Goal: Information Seeking & Learning: Learn about a topic

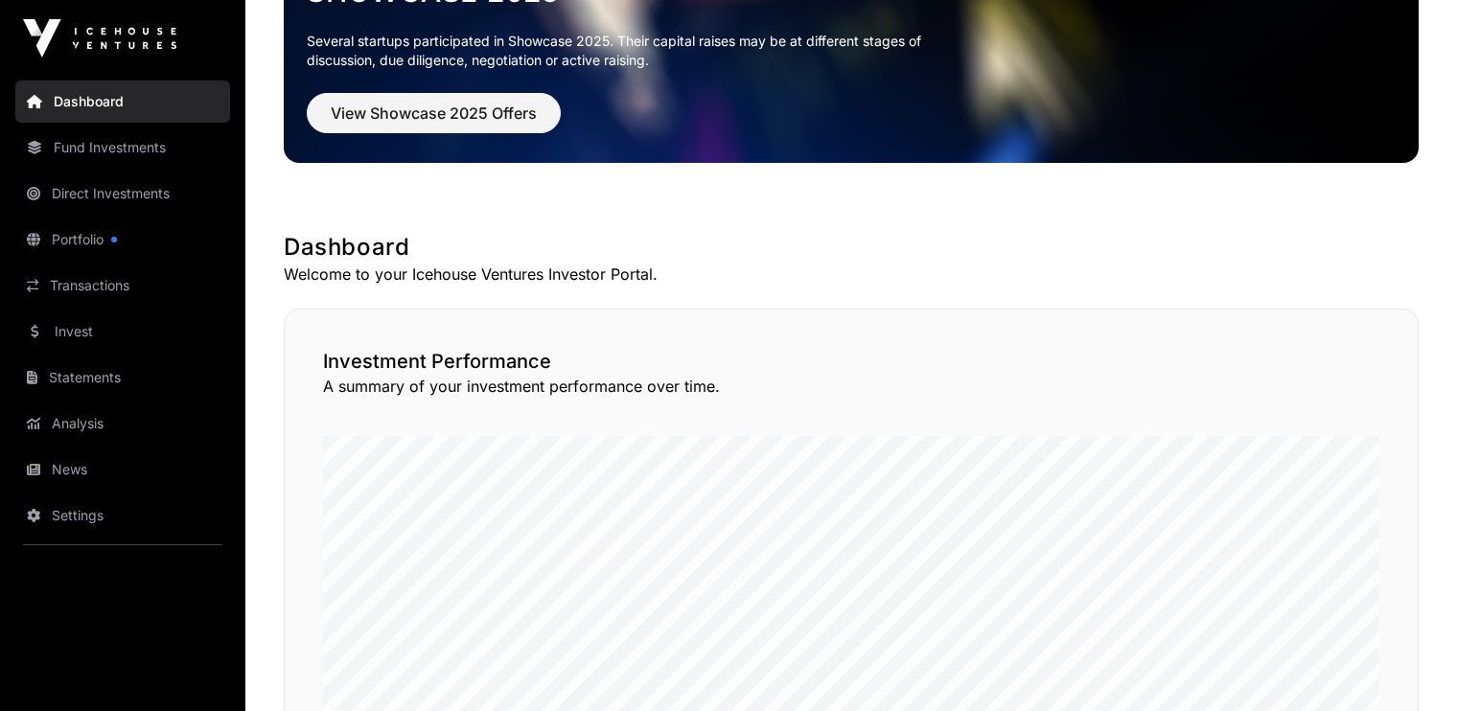
scroll to position [192, 0]
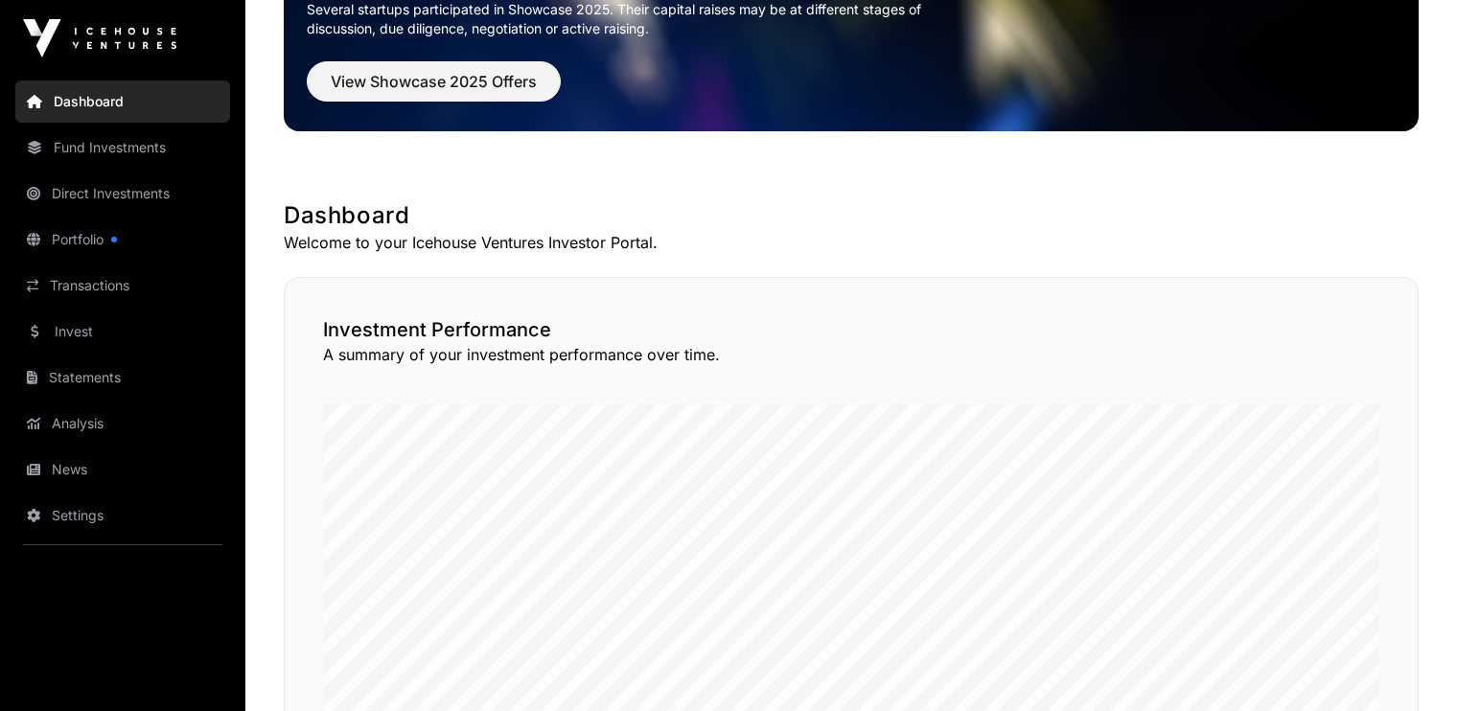
click at [92, 238] on link "Portfolio" at bounding box center [122, 240] width 215 height 42
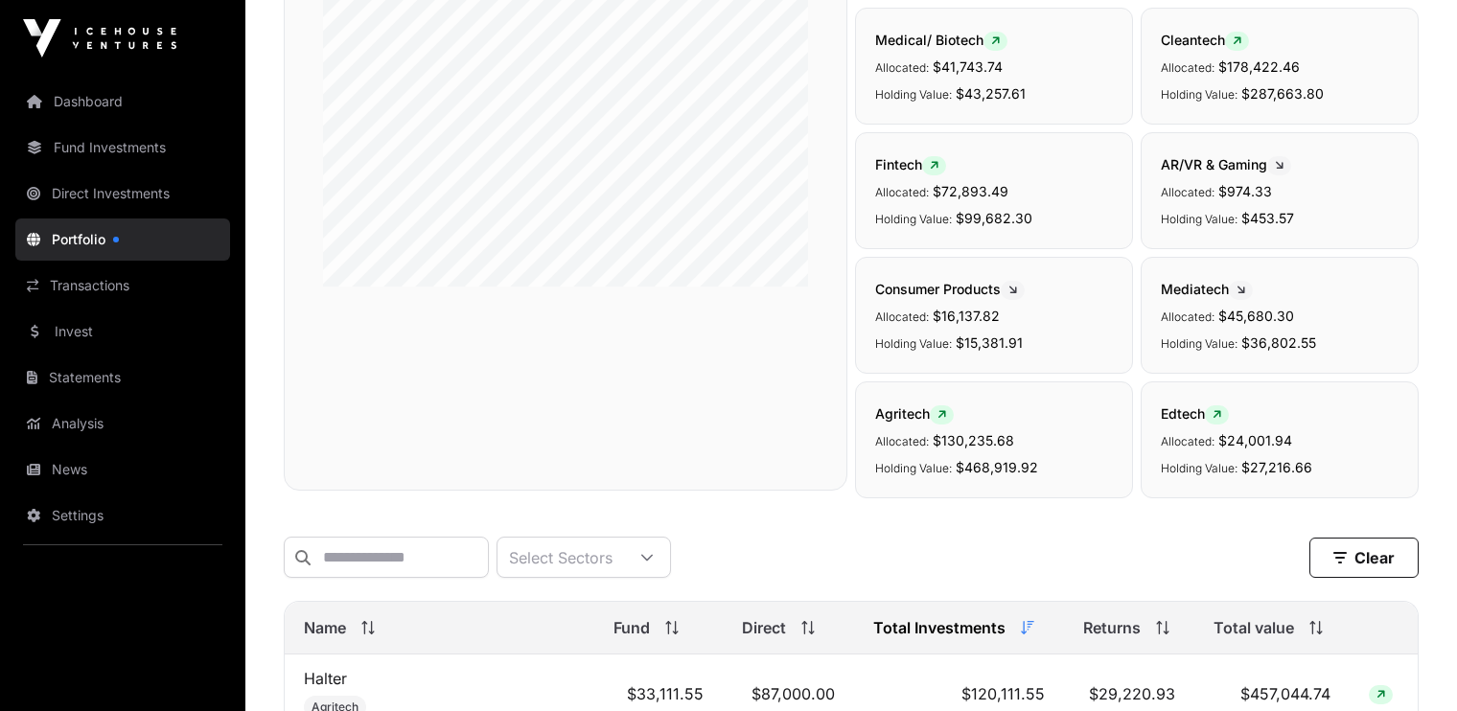
scroll to position [453, 0]
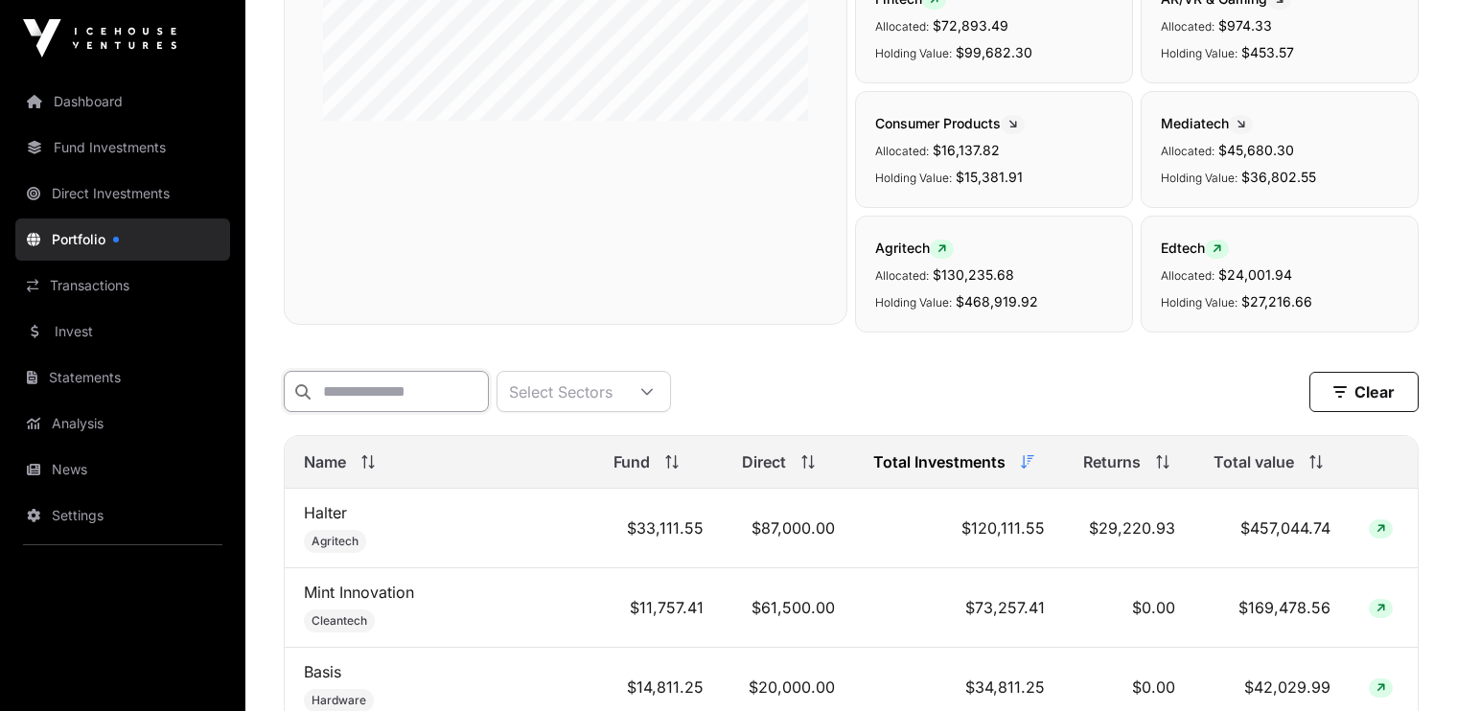
click at [406, 391] on input "text" at bounding box center [386, 391] width 205 height 41
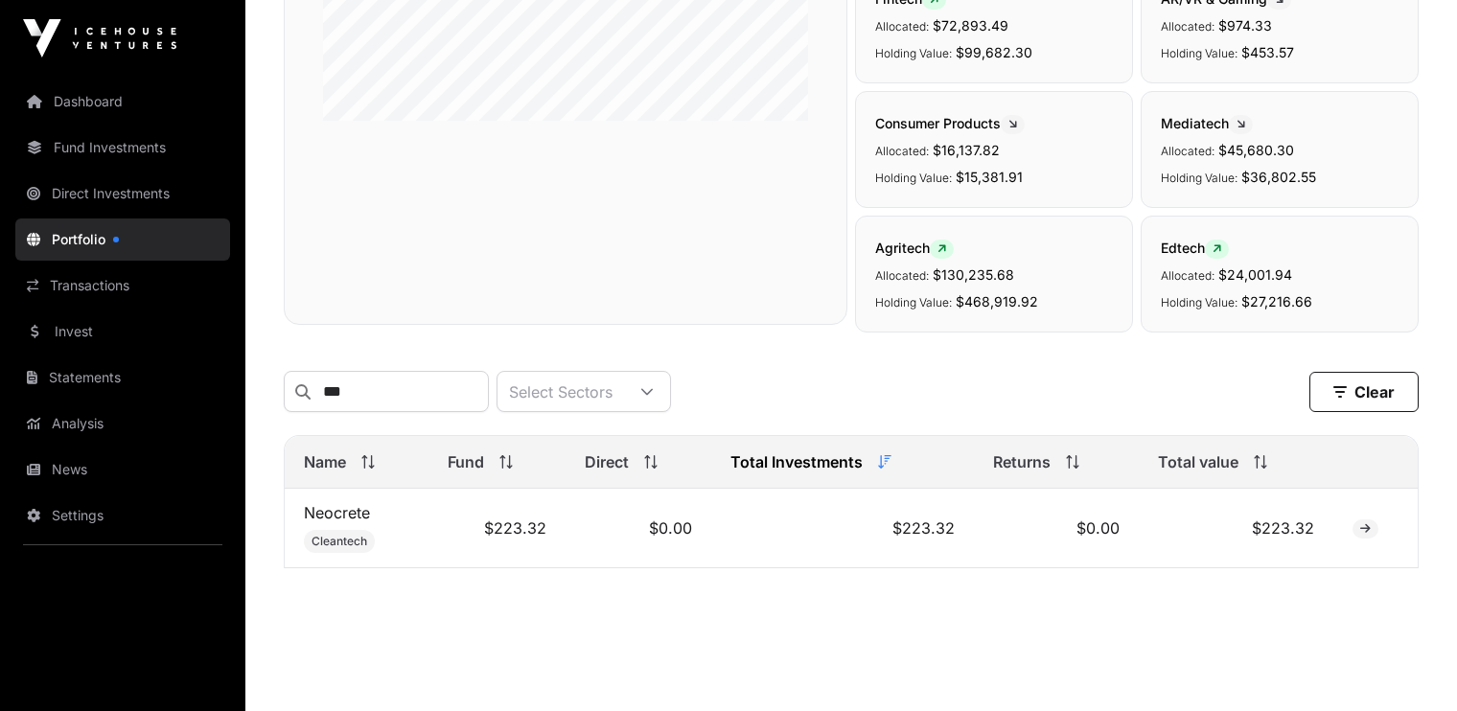
click at [348, 518] on link "Neocrete" at bounding box center [337, 512] width 66 height 19
click at [383, 391] on input "***" at bounding box center [386, 391] width 205 height 41
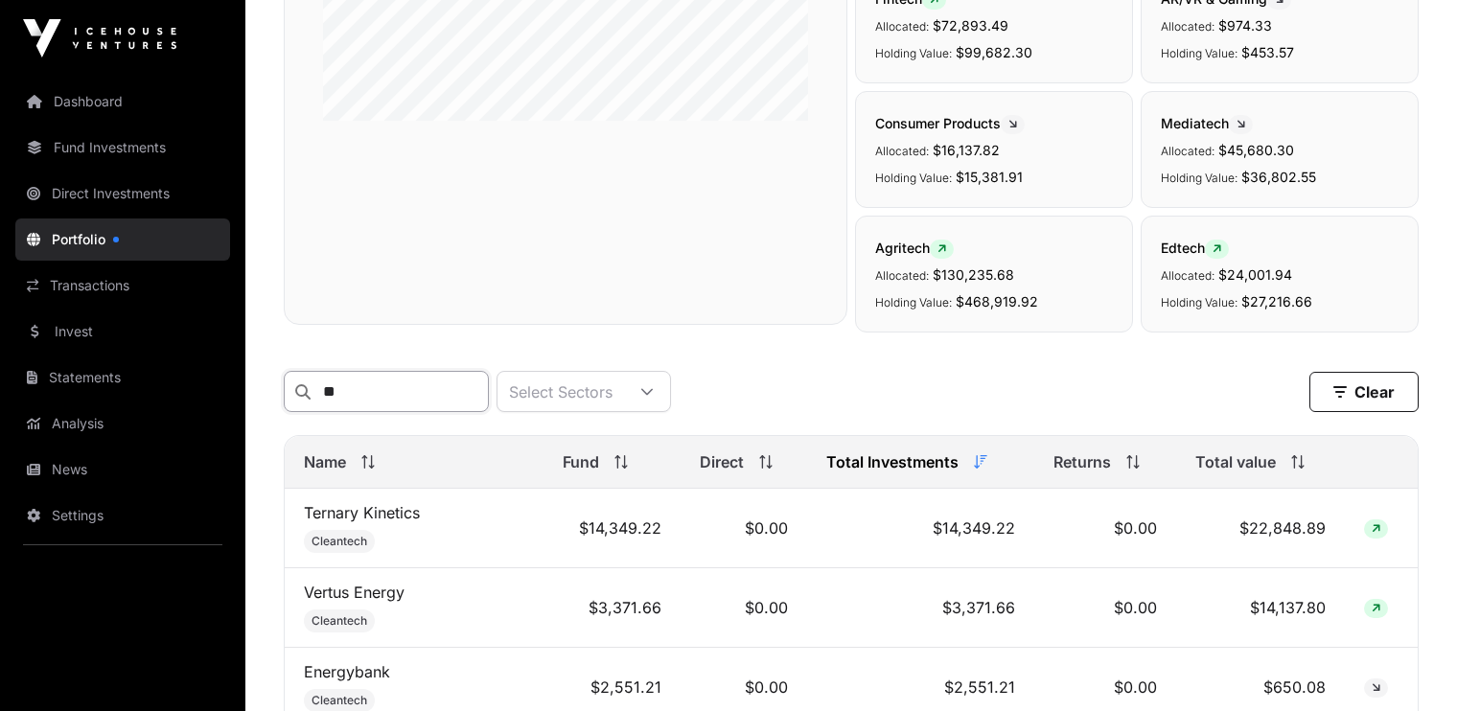
type input "*"
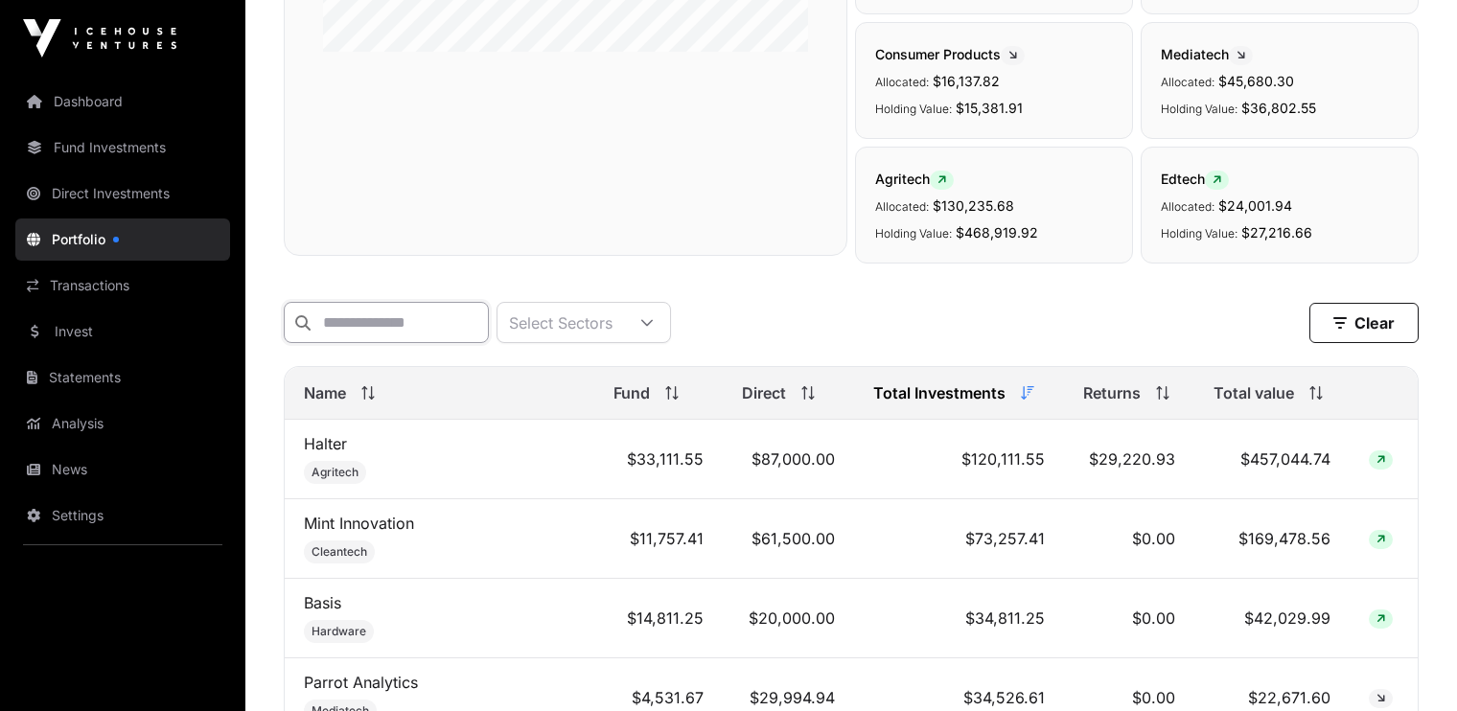
scroll to position [525, 0]
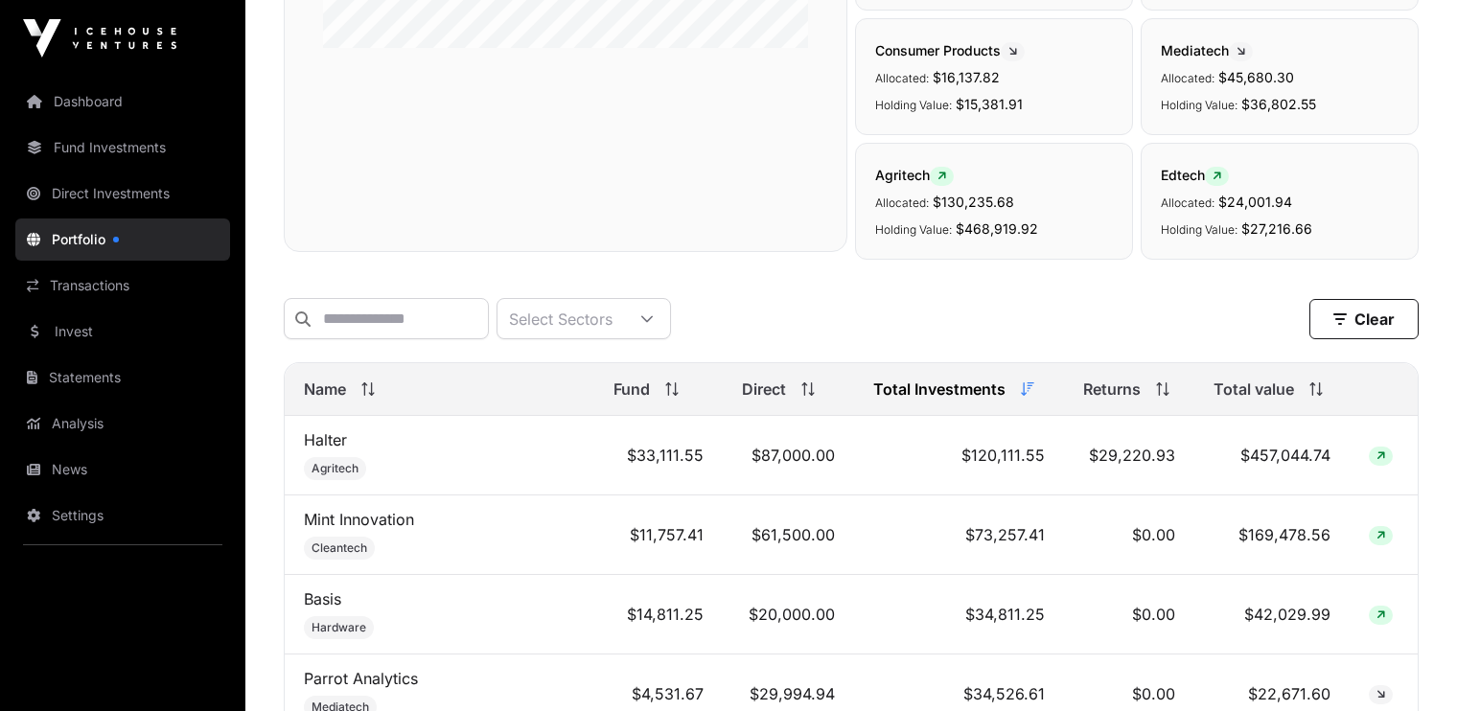
click at [831, 316] on div "Select Sectors Clear" at bounding box center [851, 318] width 1135 height 41
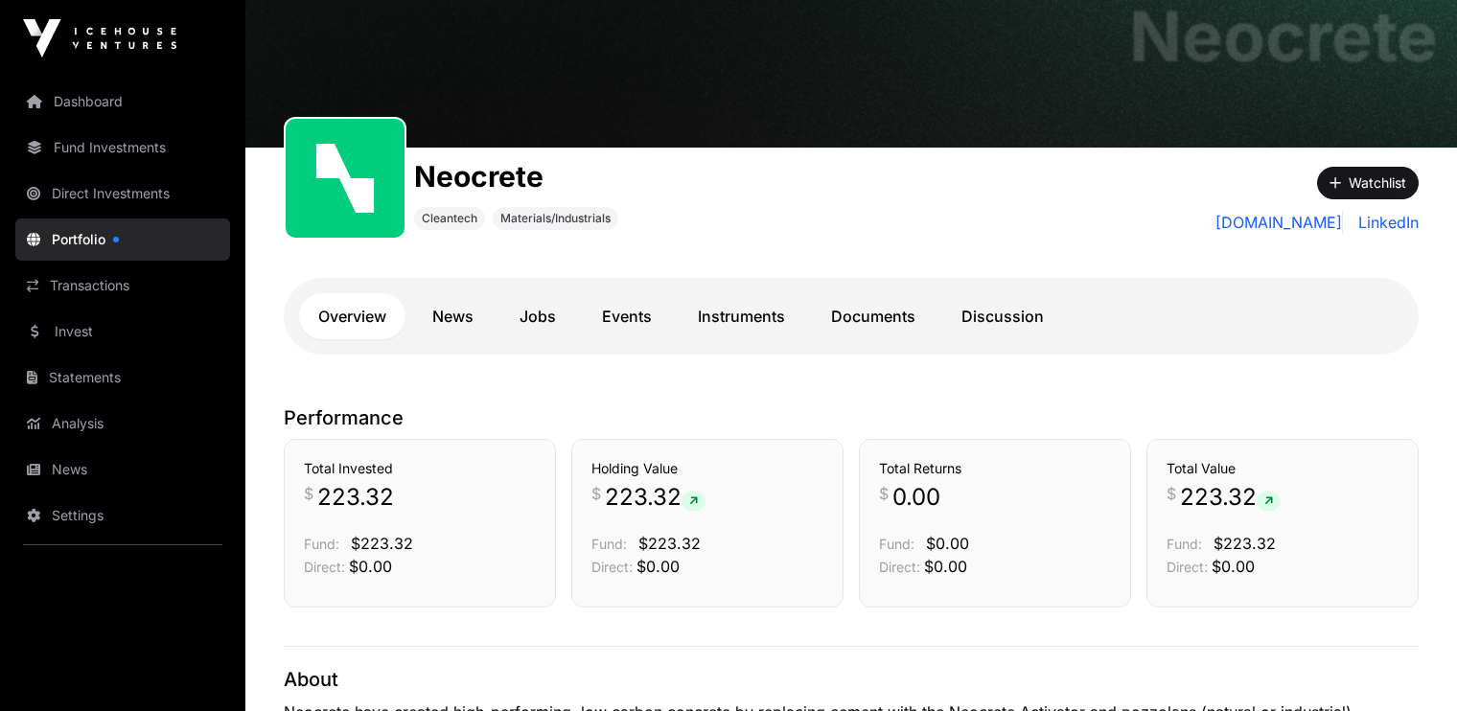
scroll to position [153, 0]
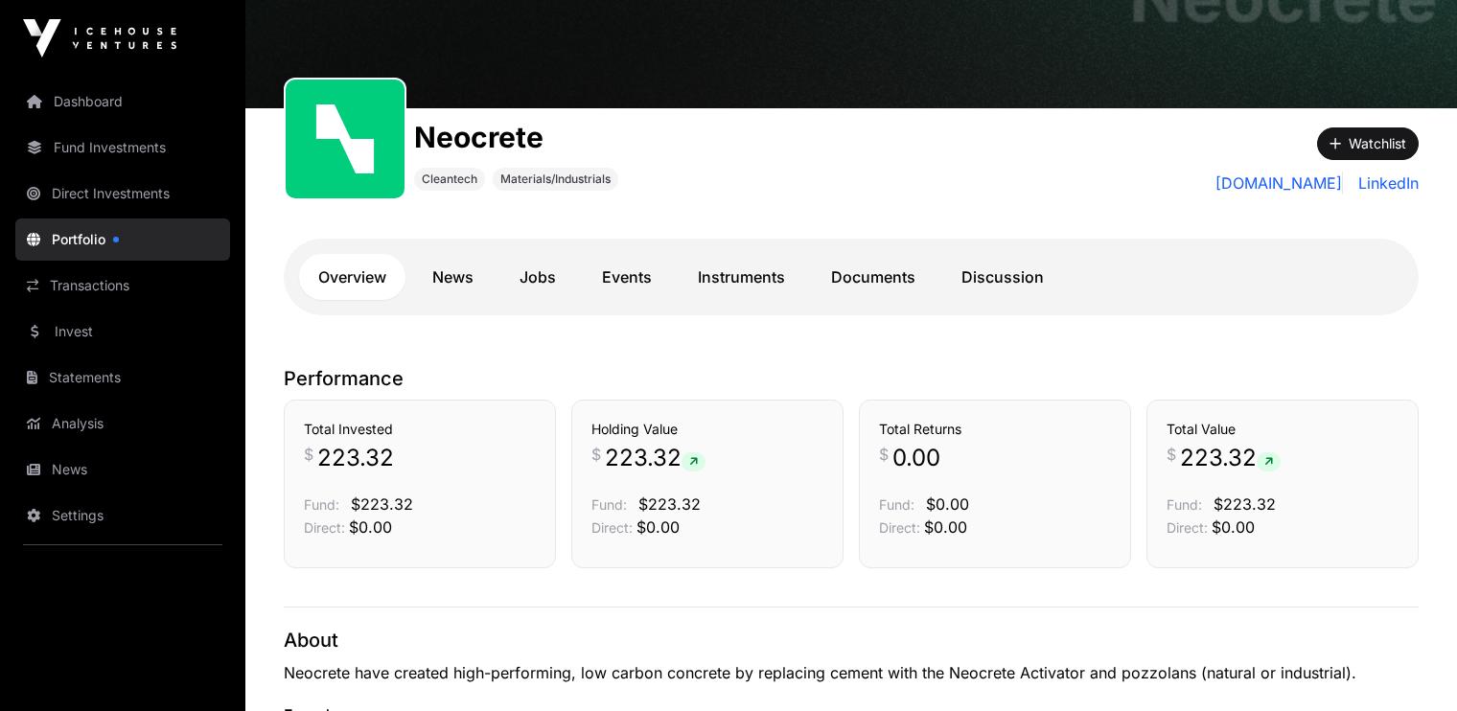
click at [847, 272] on link "Documents" at bounding box center [873, 277] width 123 height 46
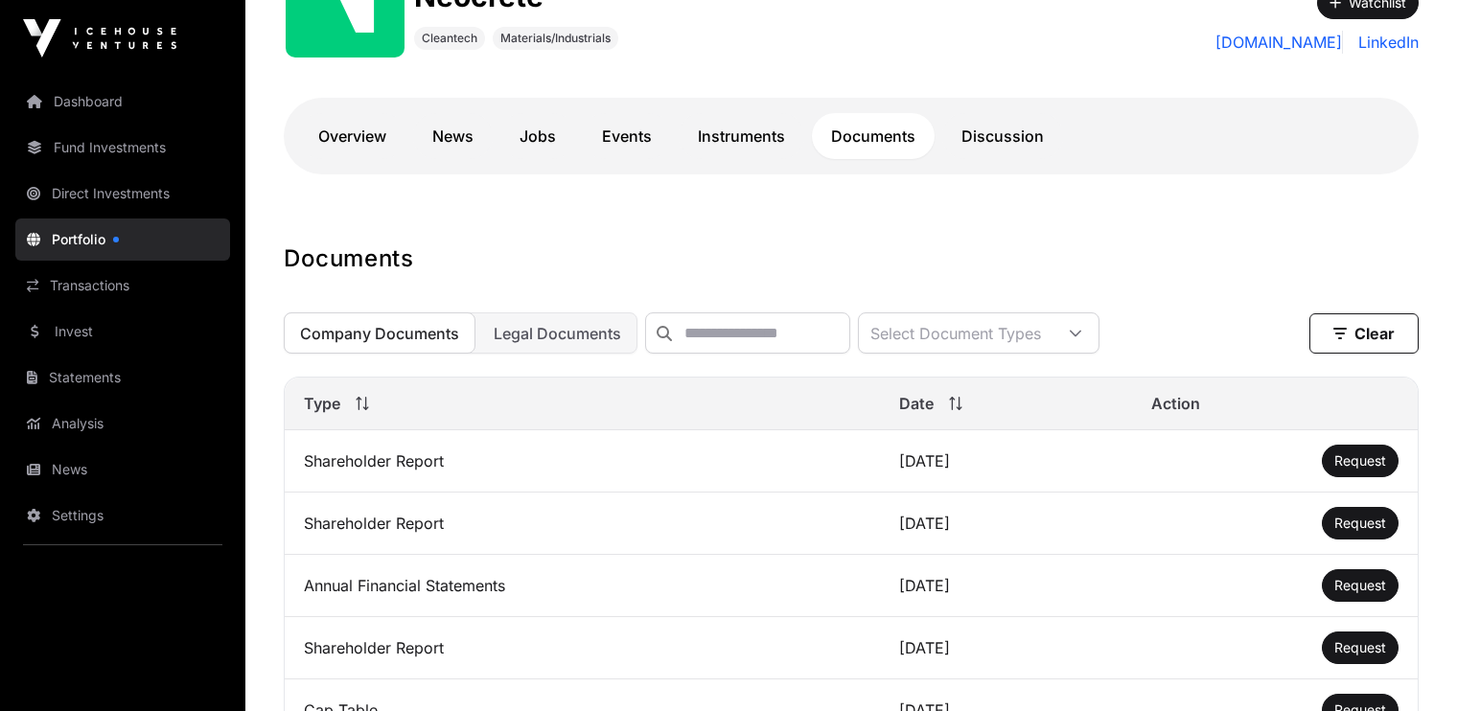
scroll to position [295, 0]
click at [456, 132] on link "News" at bounding box center [453, 135] width 80 height 46
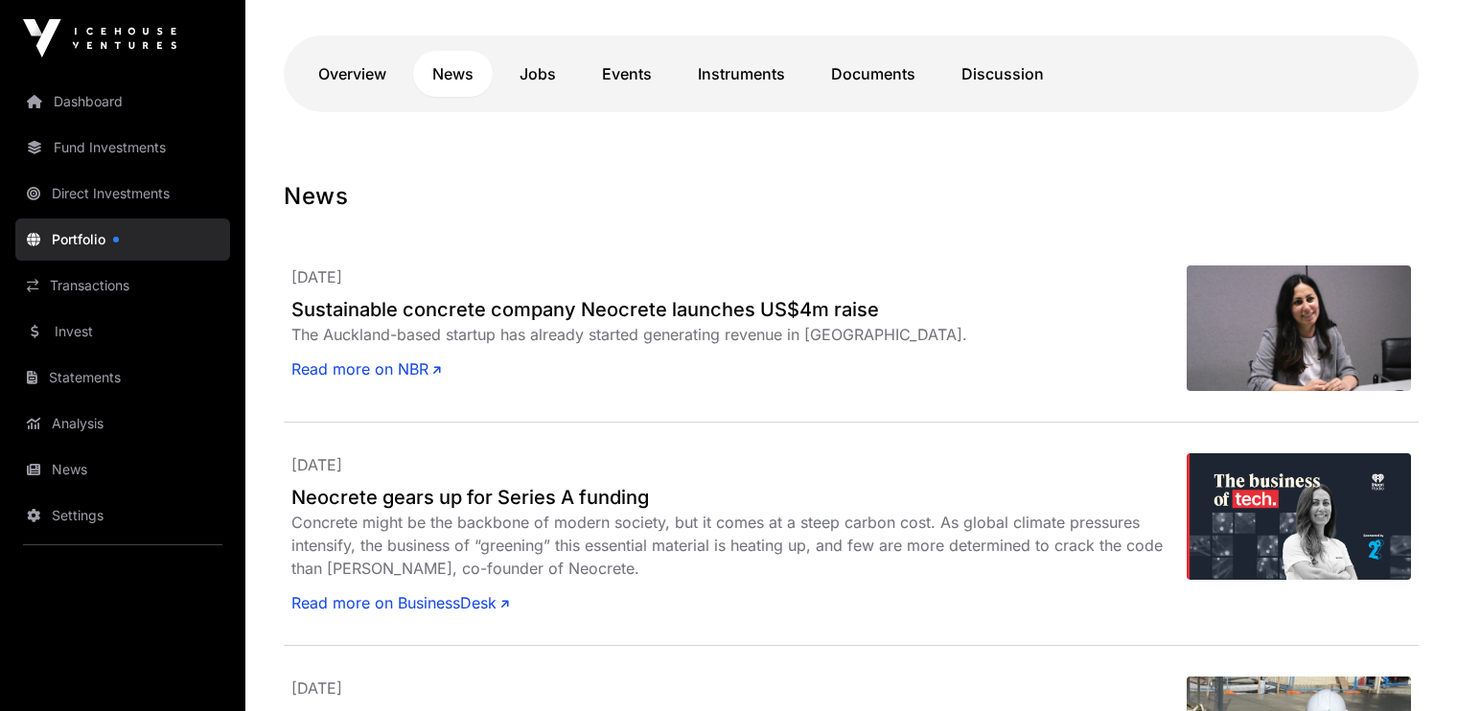
scroll to position [357, 0]
